Goal: Task Accomplishment & Management: Complete application form

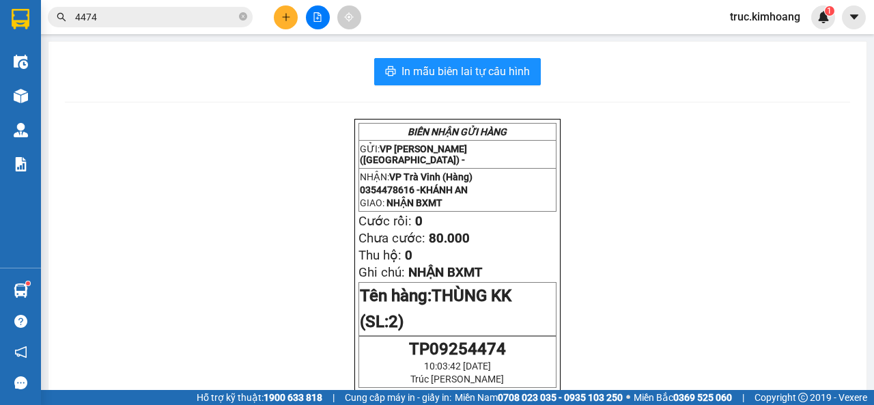
click at [309, 18] on button at bounding box center [318, 17] width 24 height 24
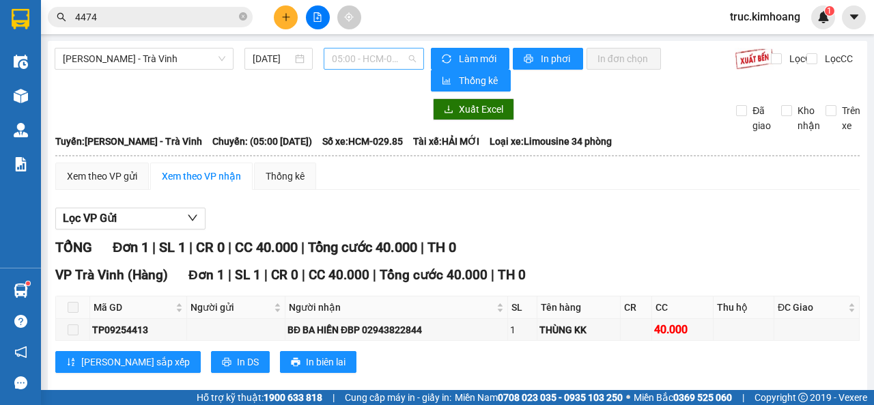
click at [356, 60] on span "05:00 - HCM-029.85" at bounding box center [373, 58] width 83 height 20
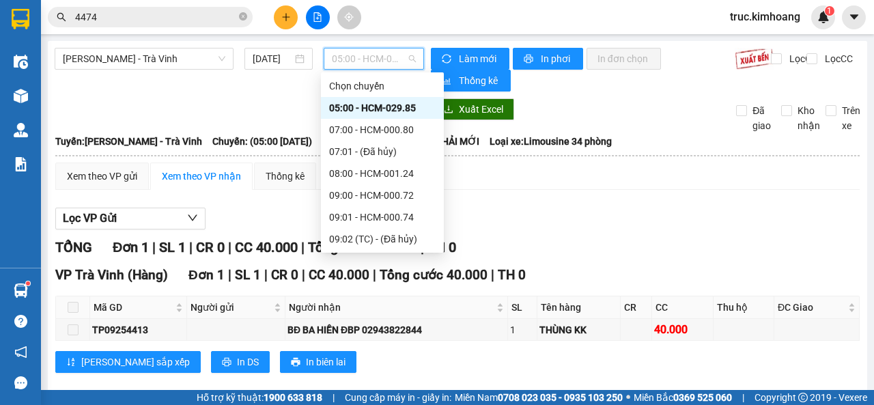
click at [378, 109] on div "05:00 - HCM-029.85" at bounding box center [382, 107] width 107 height 15
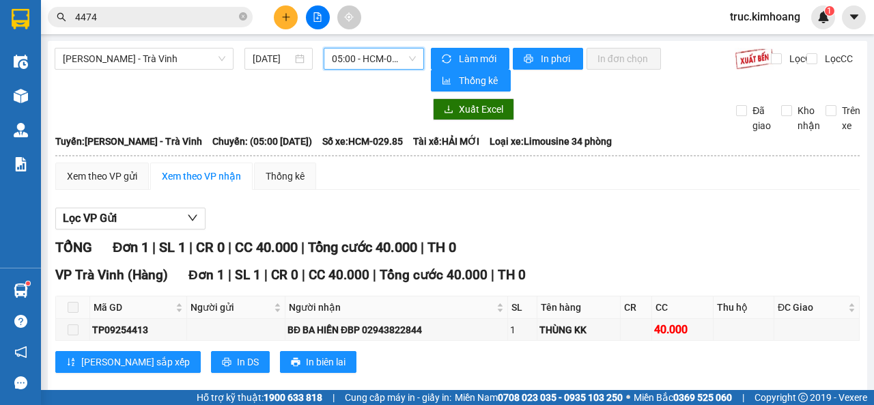
click at [361, 59] on span "05:00 - HCM-029.85" at bounding box center [373, 58] width 83 height 20
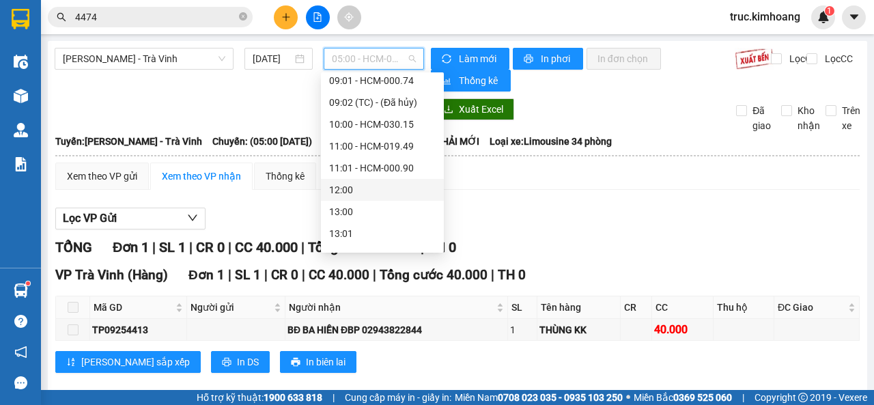
scroll to position [68, 0]
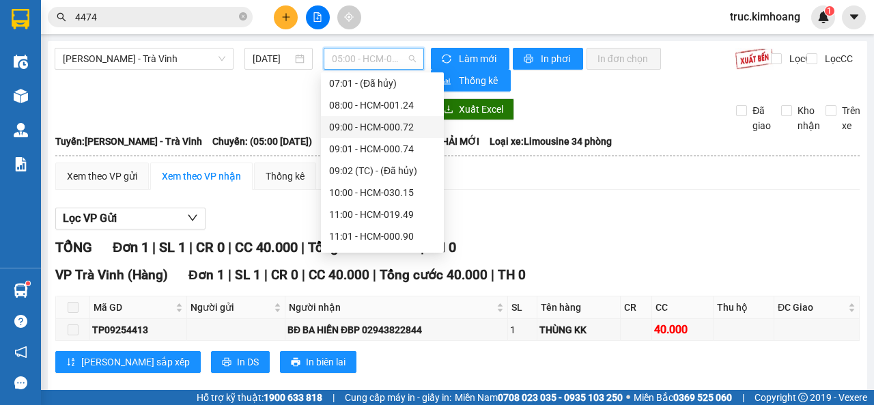
click at [388, 130] on div "09:00 - HCM-000.72" at bounding box center [382, 127] width 107 height 15
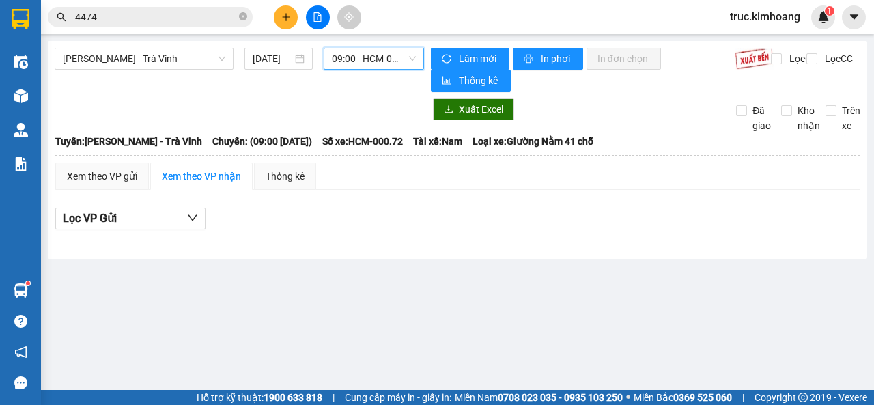
click at [372, 61] on span "09:00 - HCM-000.72" at bounding box center [373, 58] width 83 height 20
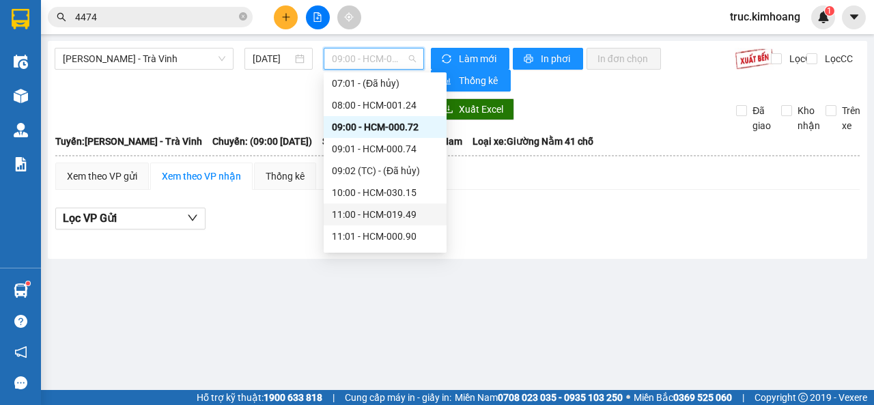
click at [387, 217] on div "11:00 - HCM-019.49" at bounding box center [385, 214] width 107 height 15
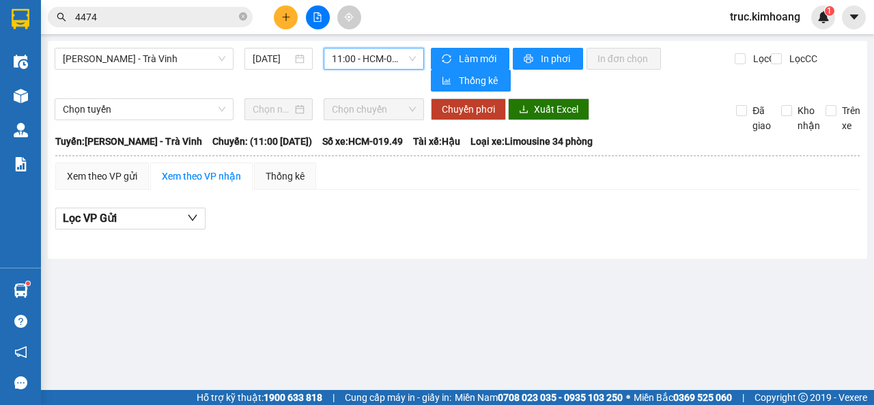
click at [352, 64] on span "11:00 - HCM-019.49" at bounding box center [373, 58] width 83 height 20
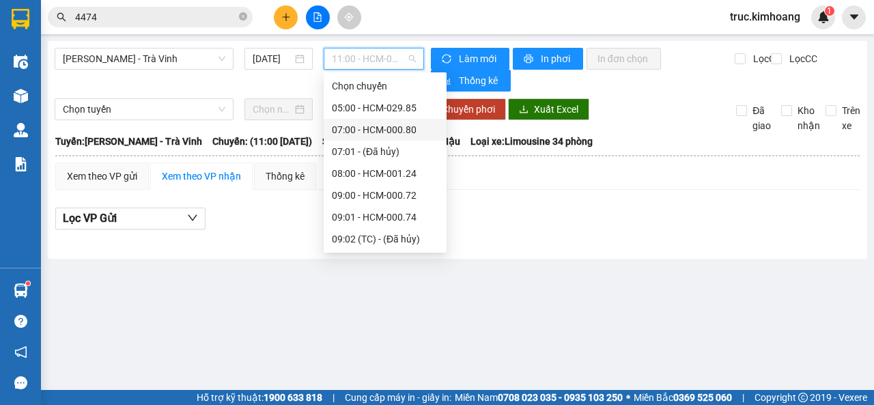
click at [372, 130] on div "07:00 - HCM-000.80" at bounding box center [385, 129] width 107 height 15
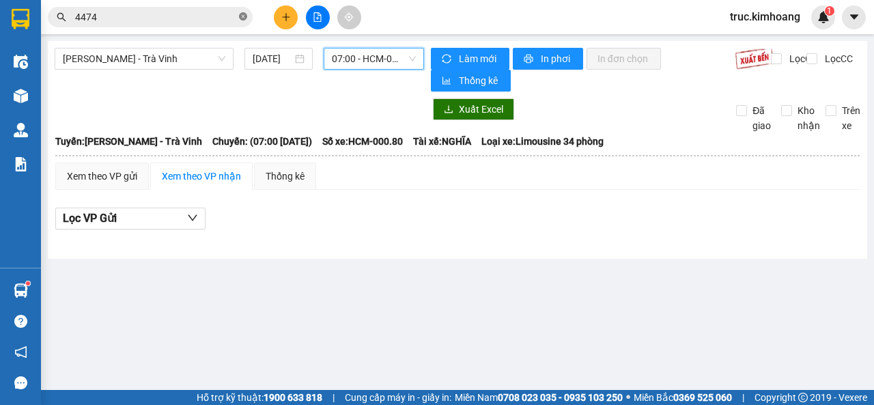
click at [239, 16] on icon "close-circle" at bounding box center [243, 16] width 8 height 8
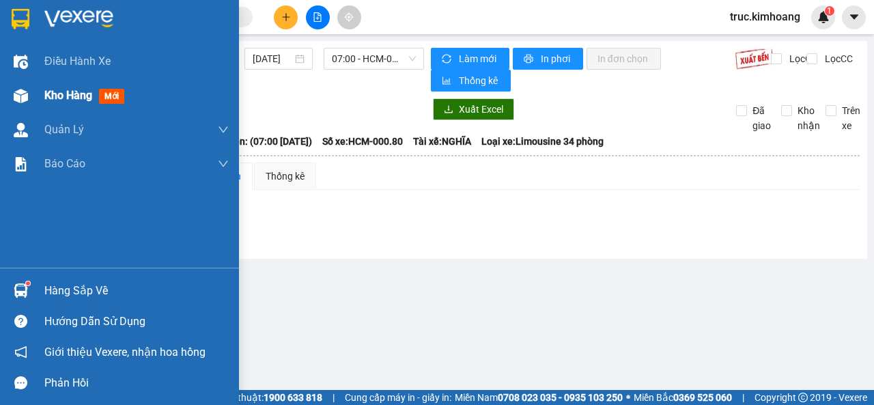
click at [38, 90] on div "Kho hàng mới" at bounding box center [119, 96] width 239 height 34
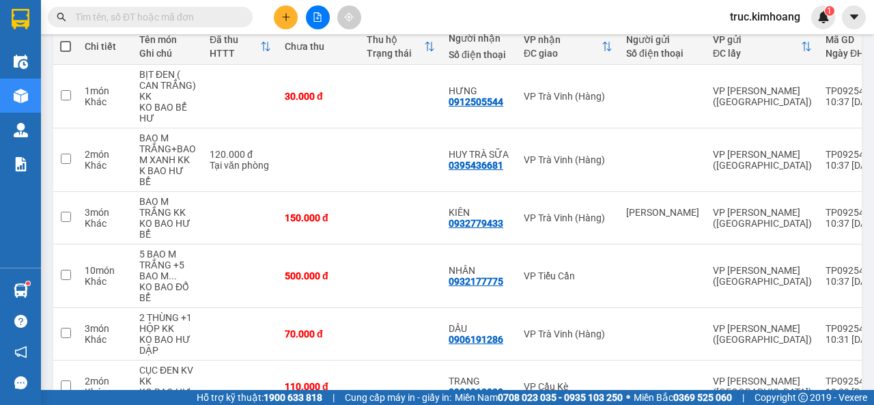
scroll to position [96, 0]
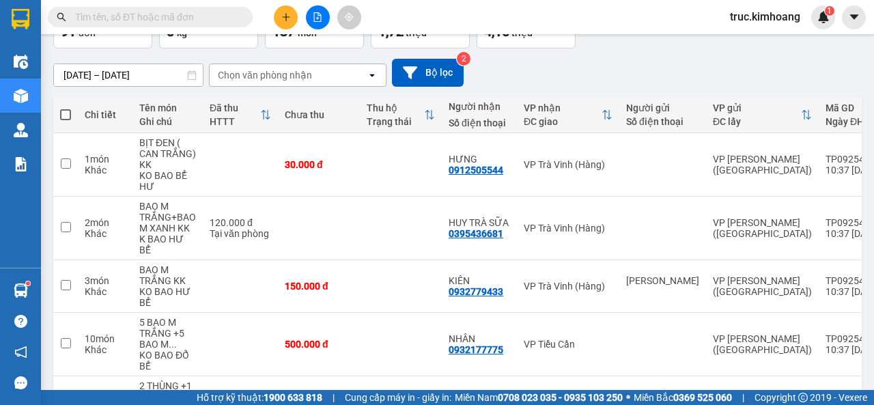
click at [285, 12] on button at bounding box center [286, 17] width 24 height 24
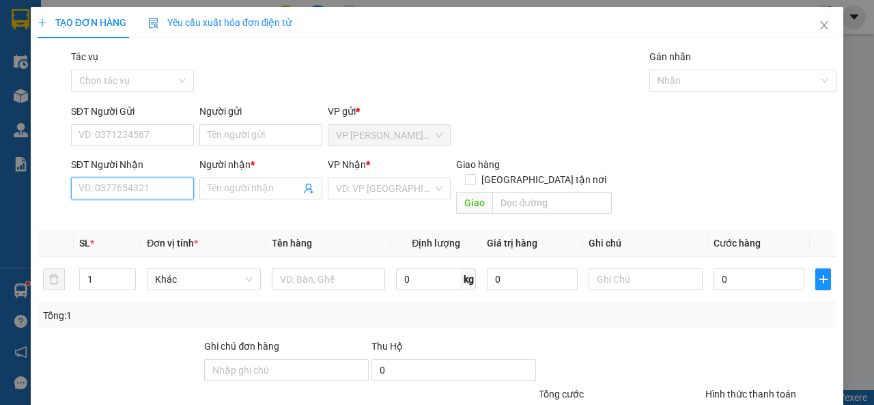
click at [169, 193] on input "SĐT Người Nhận" at bounding box center [132, 189] width 123 height 22
type input "0936444051"
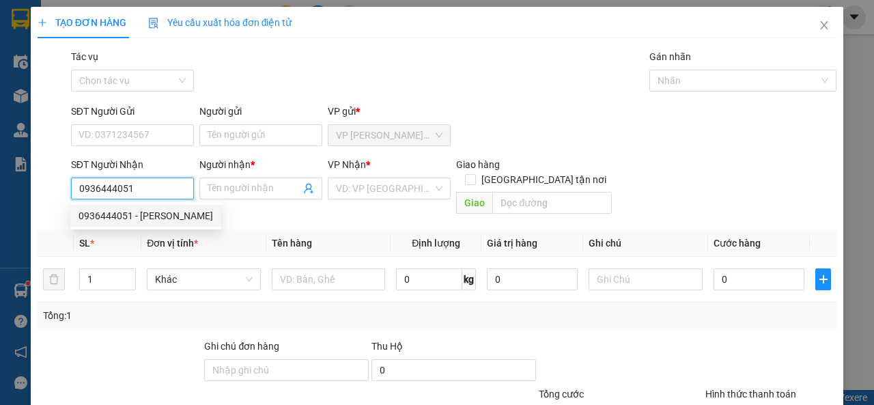
click at [146, 214] on div "0936444051 - [PERSON_NAME]" at bounding box center [146, 215] width 135 height 15
type input "[PERSON_NAME]"
type input "CỔ CHIÊN"
type input "50.000"
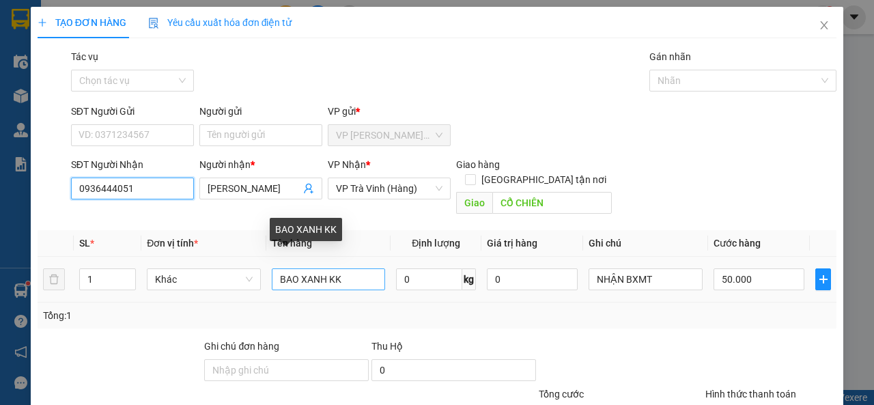
type input "0936444051"
drag, startPoint x: 362, startPoint y: 263, endPoint x: 268, endPoint y: 254, distance: 94.7
click at [276, 274] on input "BAO XANH KK" at bounding box center [329, 279] width 114 height 22
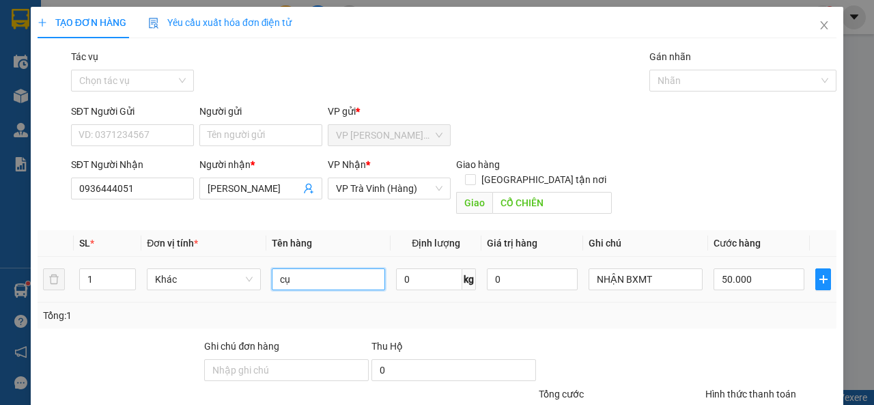
type input "c"
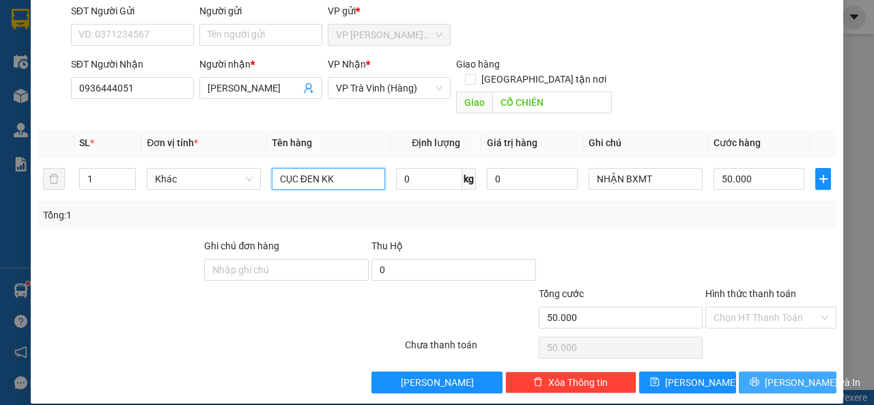
type input "CỤC ĐEN KK"
click at [740, 372] on button "[PERSON_NAME] và In" at bounding box center [788, 383] width 98 height 22
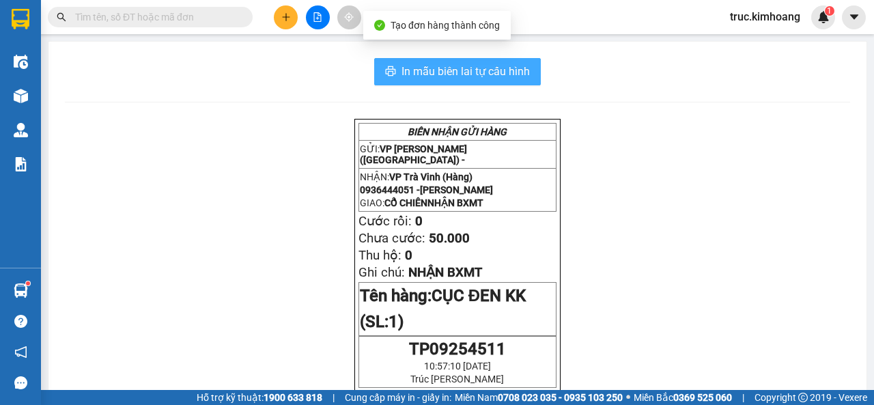
click at [428, 68] on span "In mẫu biên lai tự cấu hình" at bounding box center [466, 71] width 128 height 17
click at [405, 74] on span "In mẫu biên lai tự cấu hình" at bounding box center [466, 71] width 128 height 17
click at [281, 19] on icon "plus" at bounding box center [286, 17] width 10 height 10
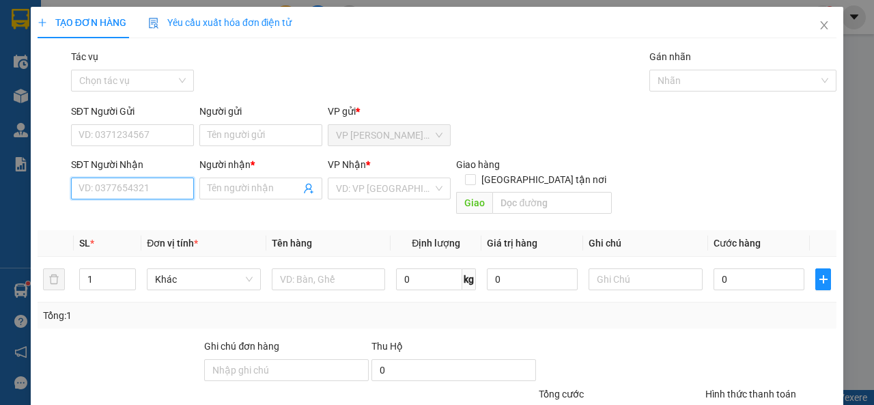
click at [130, 197] on input "SĐT Người Nhận" at bounding box center [132, 189] width 123 height 22
click at [228, 194] on input "Người nhận *" at bounding box center [254, 188] width 93 height 15
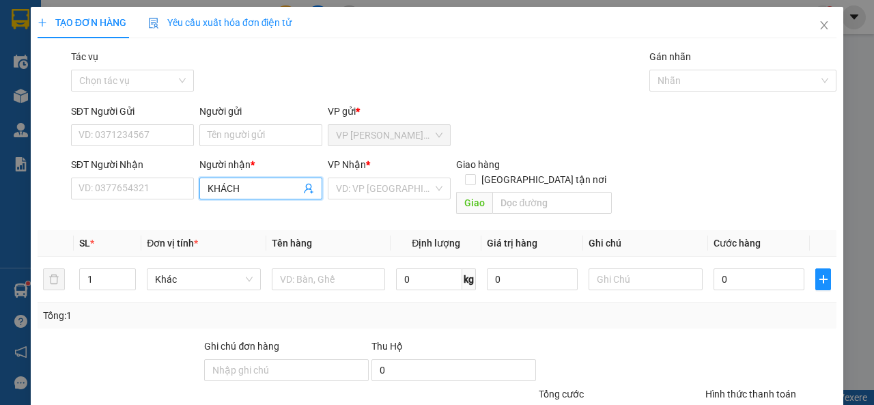
type input "KHÁCH"
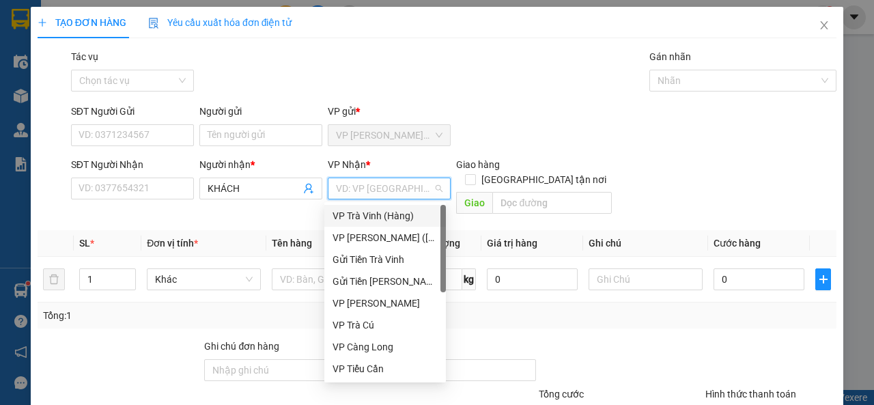
click at [336, 214] on div "VP Trà Vinh (Hàng)" at bounding box center [385, 215] width 105 height 15
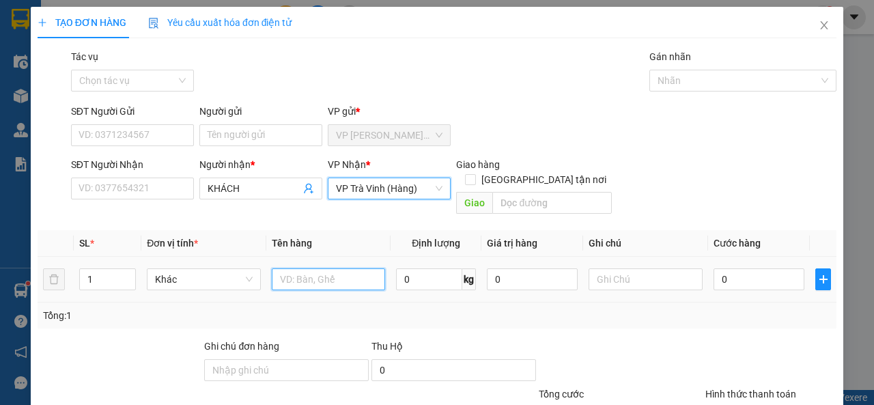
click at [315, 268] on input "text" at bounding box center [329, 279] width 114 height 22
type input "XE MÁY KK"
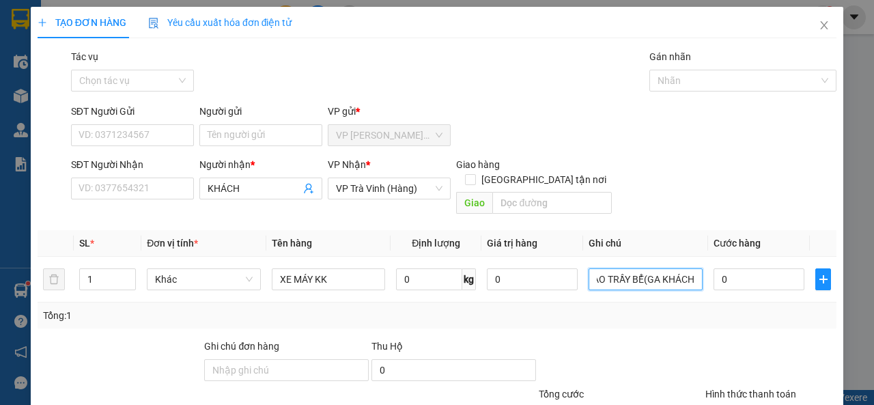
scroll to position [0, 28]
type input "KO BAO TRẦY BỂ(GA KHÁCH)"
type input "2"
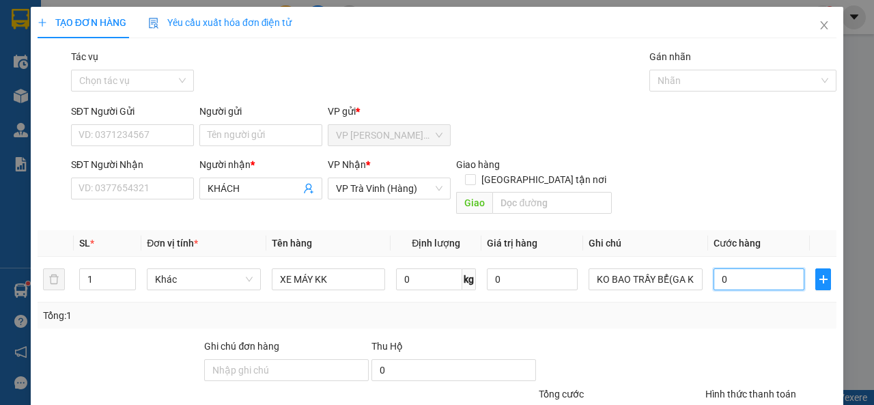
type input "2"
type input "25"
type input "250"
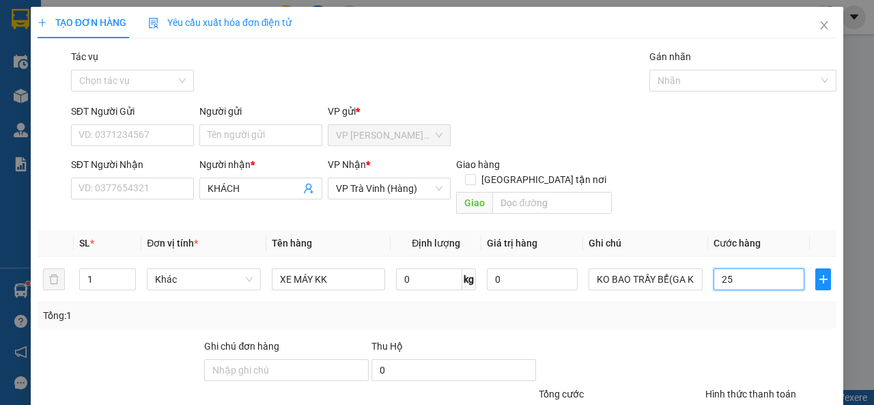
type input "250"
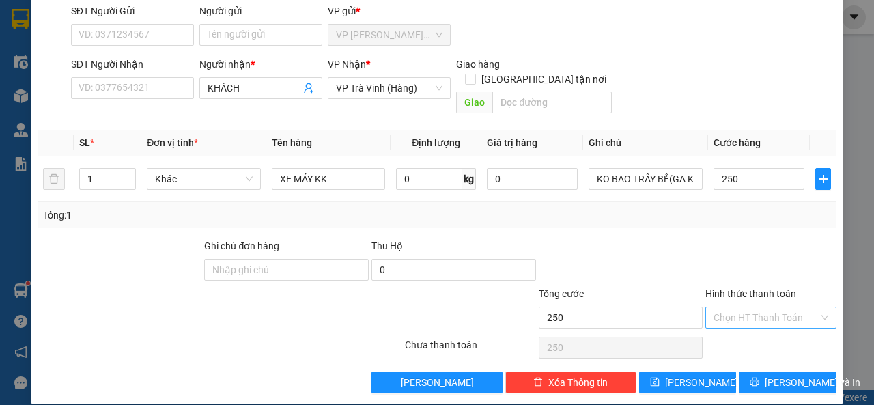
type input "250.000"
click at [740, 309] on input "Hình thức thanh toán" at bounding box center [766, 317] width 105 height 20
click at [738, 325] on div "Tại văn phòng" at bounding box center [762, 329] width 113 height 15
type input "0"
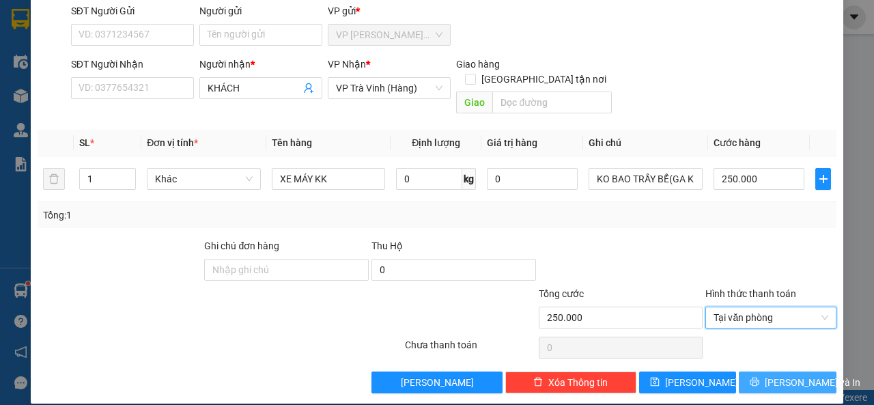
click at [765, 372] on button "[PERSON_NAME] và In" at bounding box center [788, 383] width 98 height 22
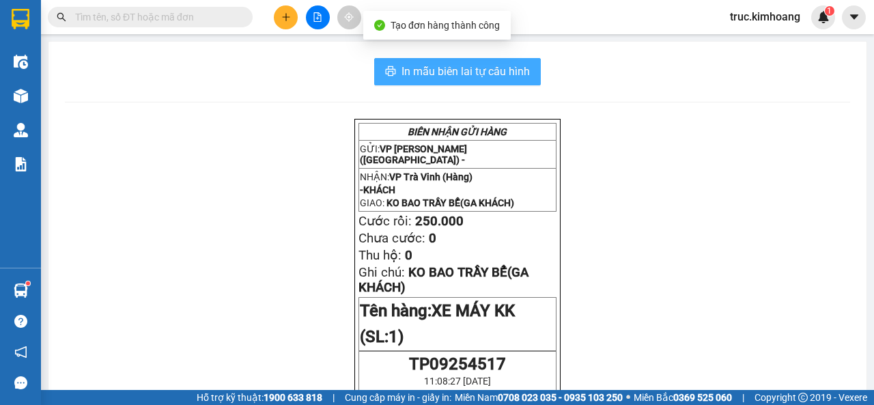
click at [462, 79] on span "In mẫu biên lai tự cấu hình" at bounding box center [466, 71] width 128 height 17
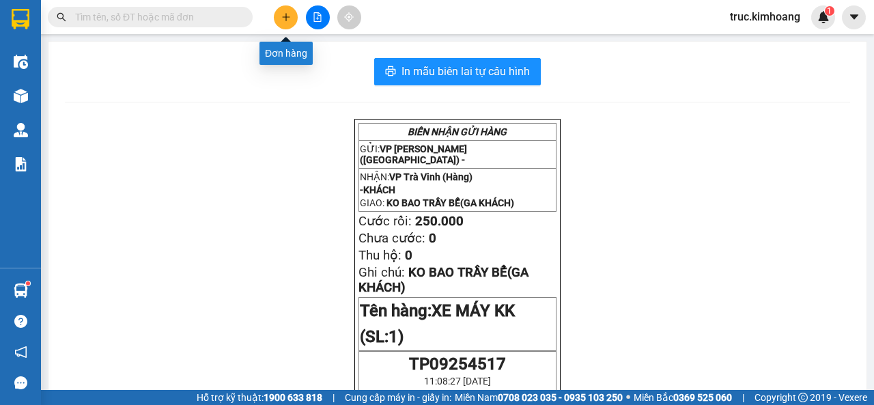
click at [290, 21] on icon "plus" at bounding box center [286, 17] width 10 height 10
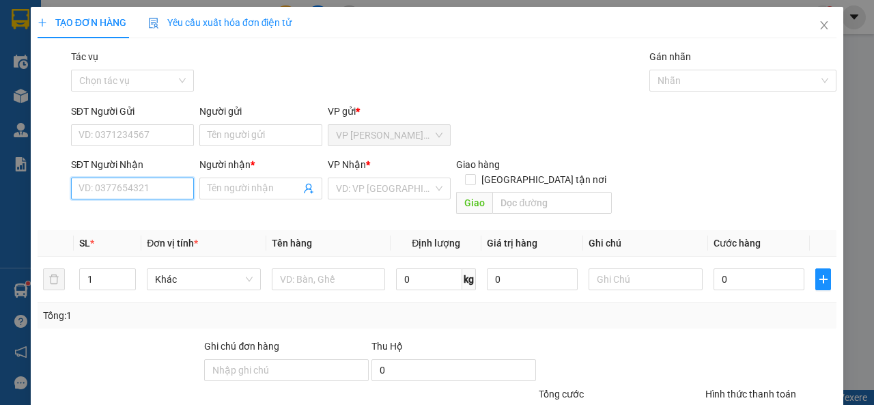
click at [100, 195] on input "SĐT Người Nhận" at bounding box center [132, 189] width 123 height 22
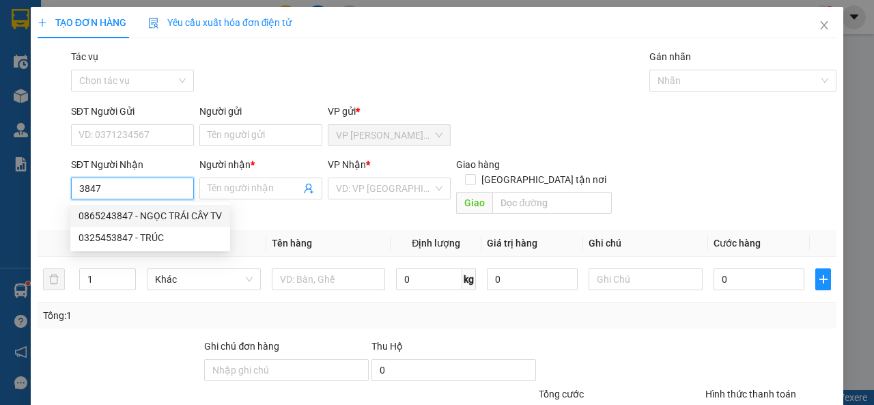
click at [176, 212] on div "0865243847 - NGỌC TRÁI CÂY TV" at bounding box center [150, 215] width 143 height 15
type input "0865243847"
type input "NGỌC TRÁI CÂY TV"
type input "40.000"
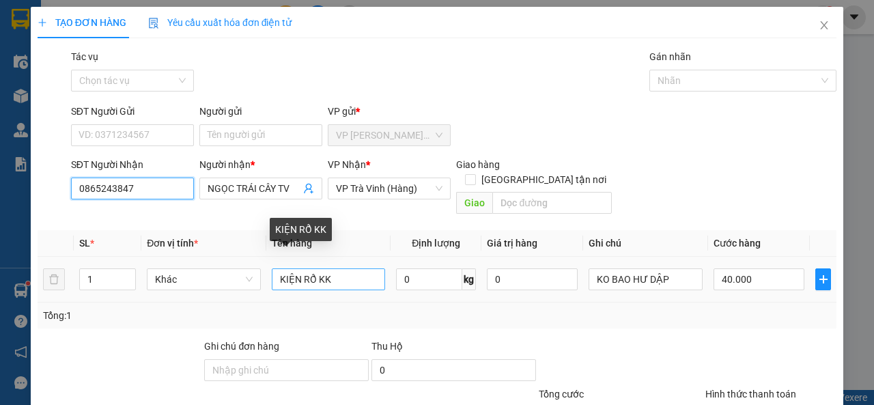
type input "0865243847"
drag, startPoint x: 348, startPoint y: 267, endPoint x: 278, endPoint y: 270, distance: 70.4
click at [278, 270] on input "KIỆN RỔ KK" at bounding box center [329, 279] width 114 height 22
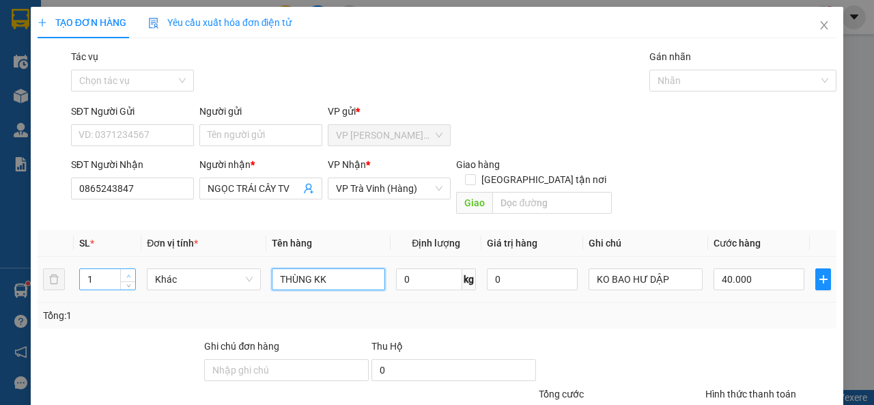
type input "THÙNG KK"
click at [126, 274] on icon "up" at bounding box center [128, 276] width 5 height 5
type input "3"
click at [126, 274] on icon "up" at bounding box center [128, 276] width 5 height 5
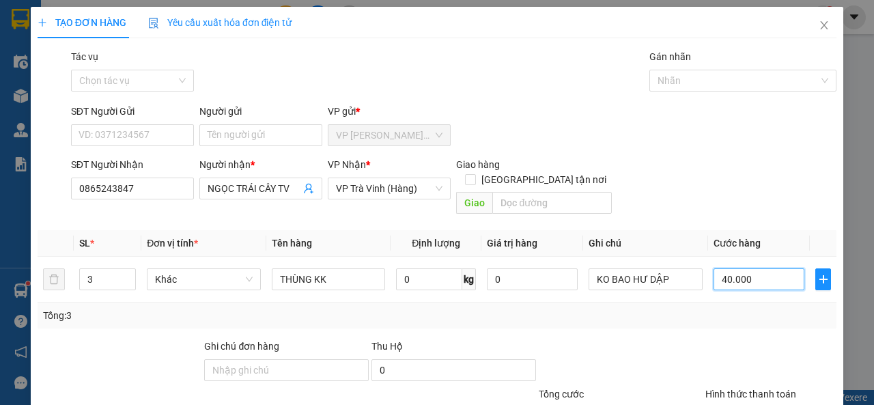
type input "8"
type input "80"
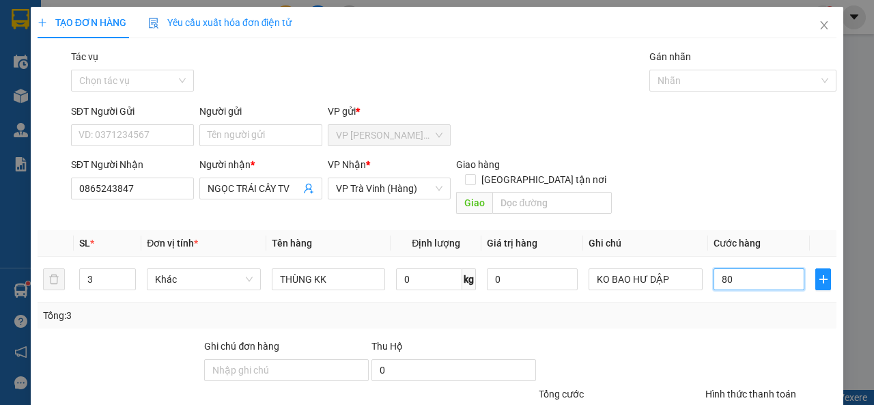
scroll to position [100, 0]
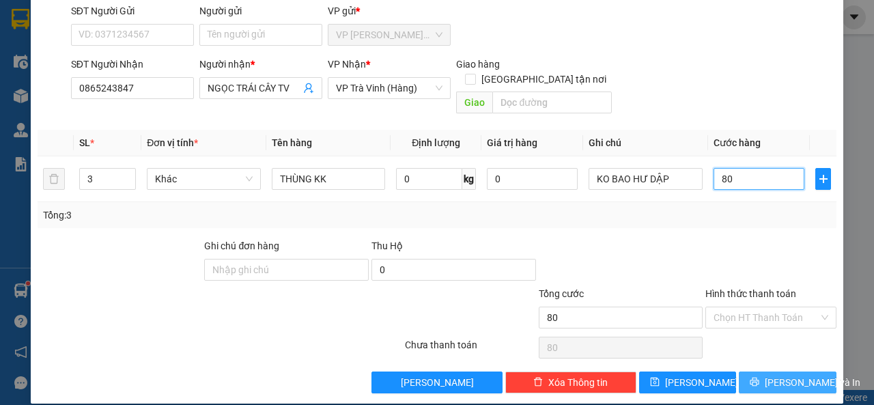
type input "80"
click at [751, 376] on button "[PERSON_NAME] và In" at bounding box center [788, 383] width 98 height 22
type input "80.000"
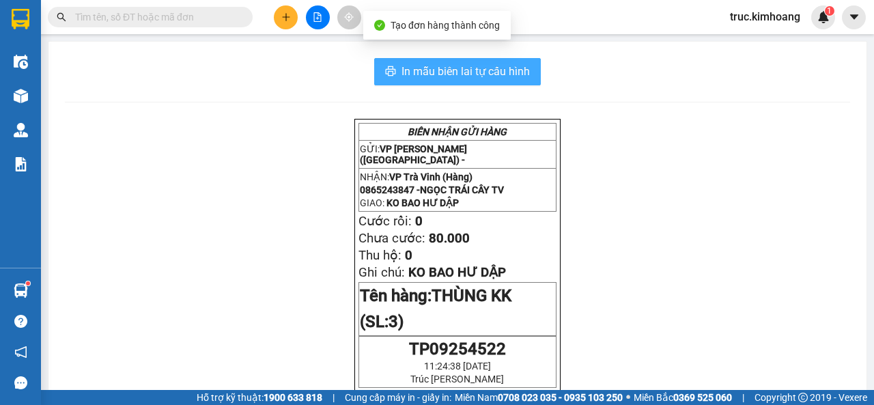
click at [473, 76] on span "In mẫu biên lai tự cấu hình" at bounding box center [466, 71] width 128 height 17
click at [421, 65] on span "In mẫu biên lai tự cấu hình" at bounding box center [466, 71] width 128 height 17
